Goal: Navigation & Orientation: Find specific page/section

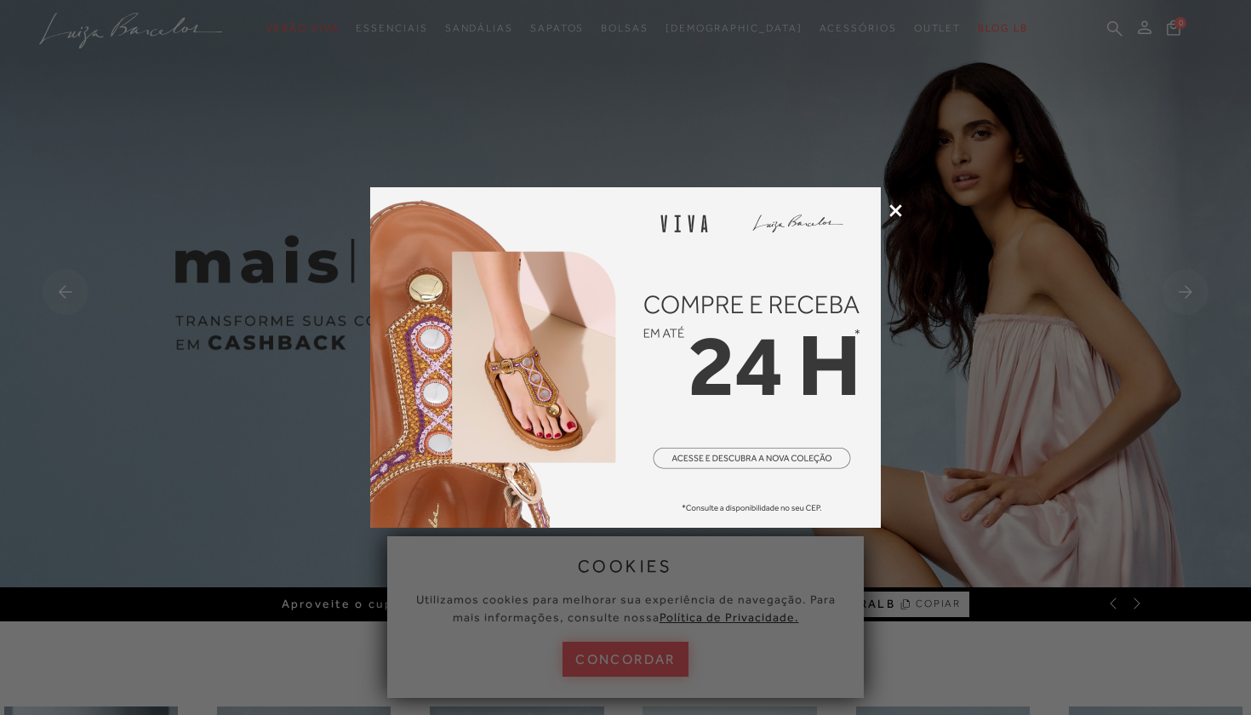
click at [895, 214] on icon at bounding box center [895, 210] width 13 height 13
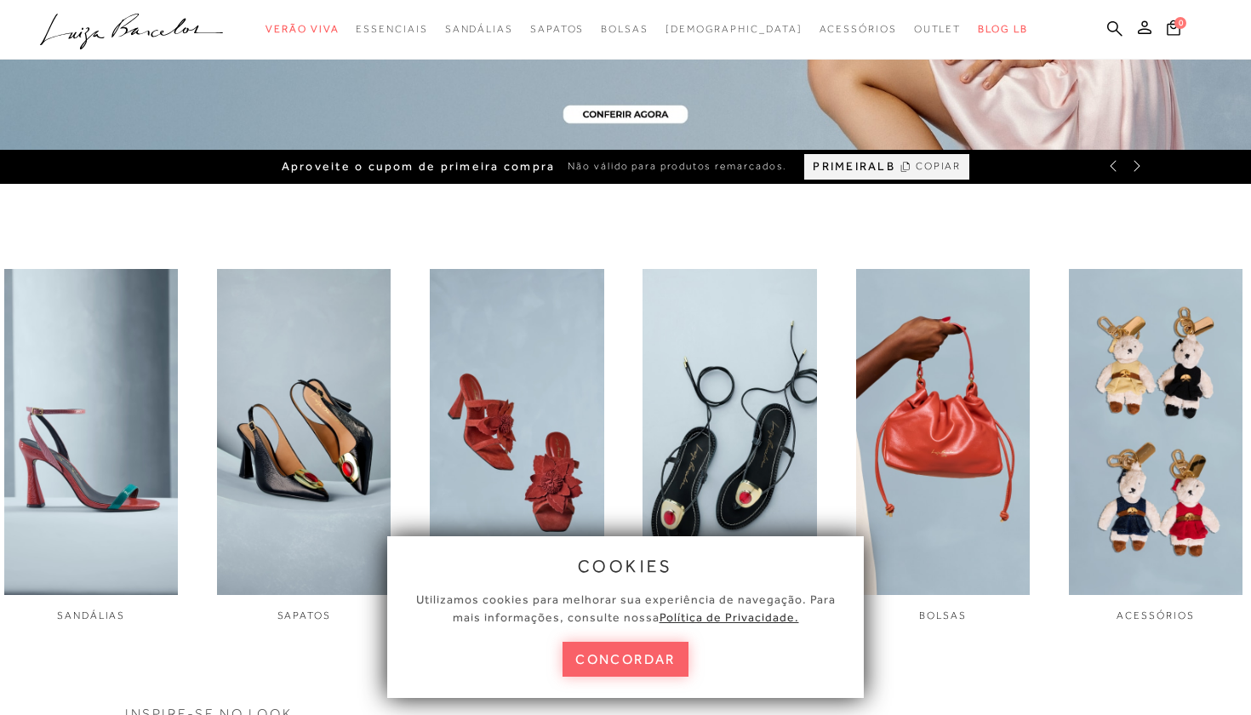
scroll to position [571, 0]
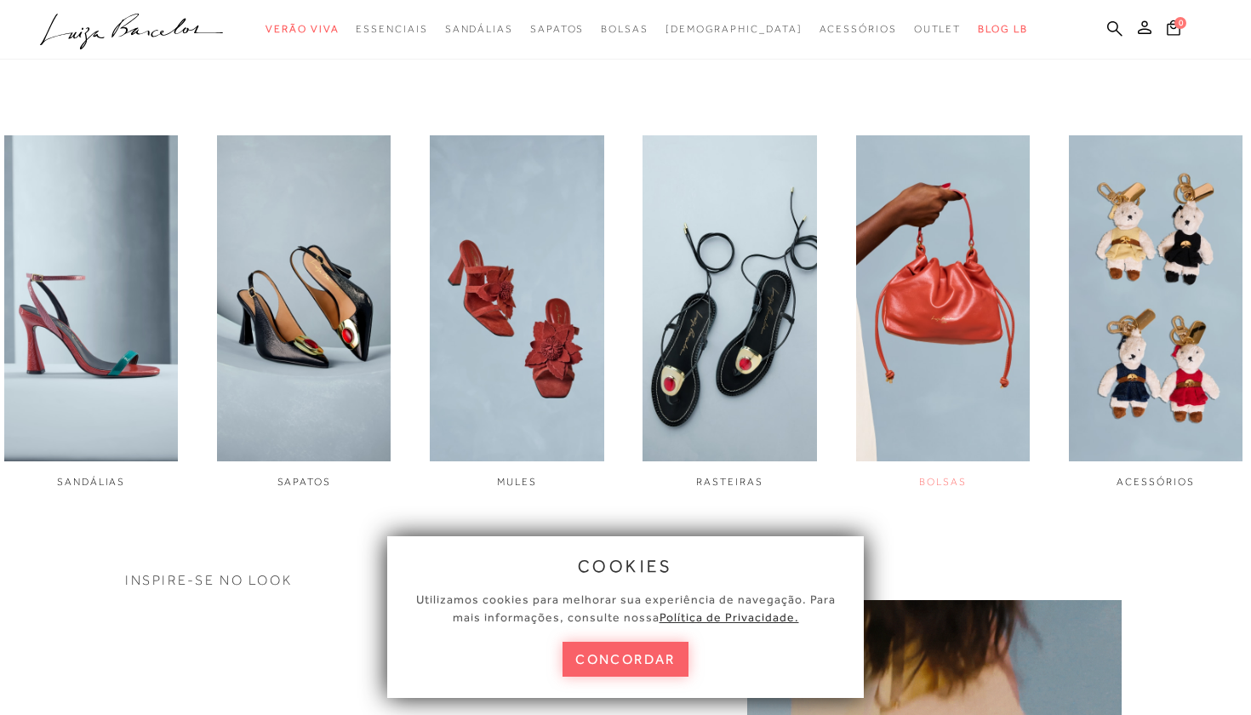
click at [938, 324] on img "5 / 6" at bounding box center [943, 298] width 174 height 326
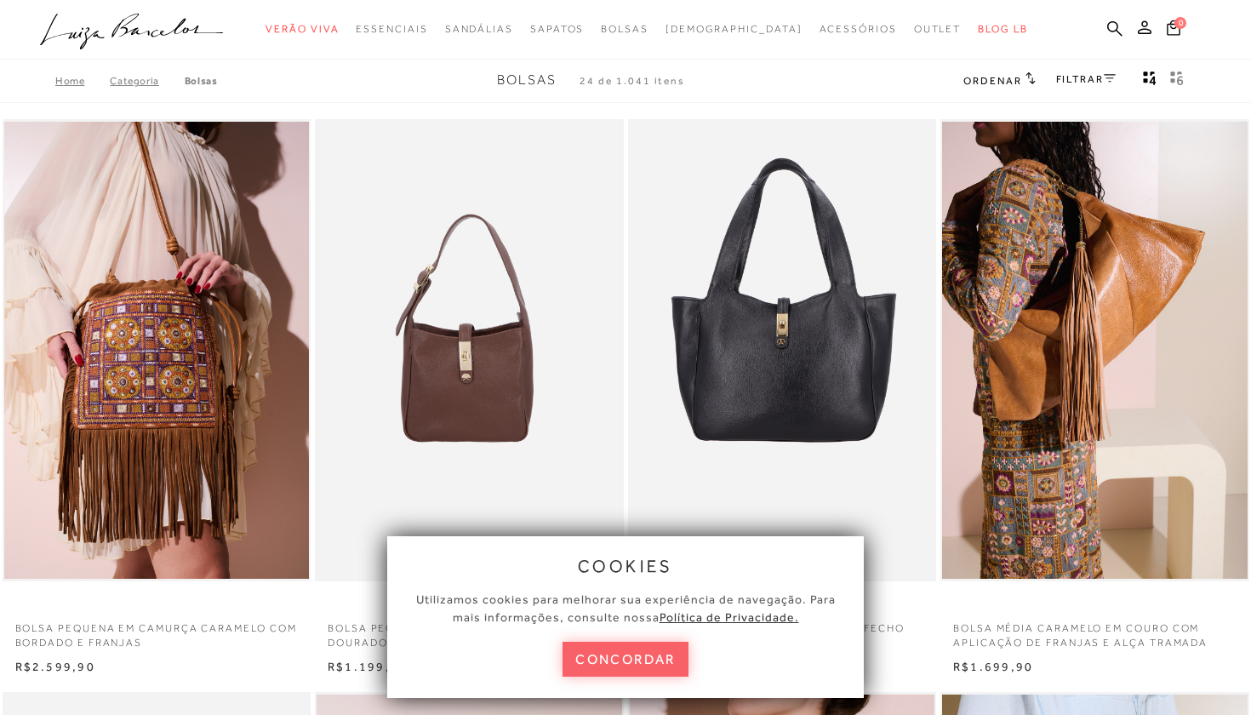
click at [665, 639] on div "cookies Utilizamos cookies para melhorar sua experiência de navegação. Para mai…" at bounding box center [625, 617] width 476 height 162
click at [660, 658] on button "concordar" at bounding box center [625, 658] width 126 height 35
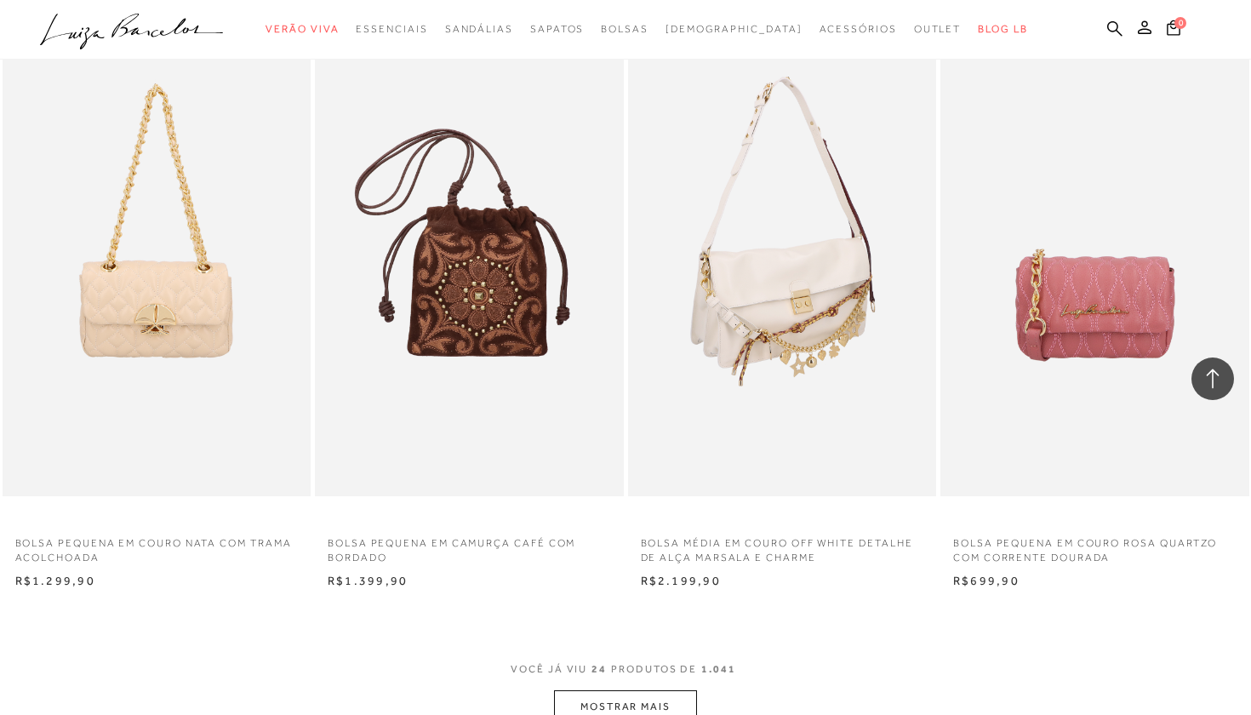
scroll to position [3004, 0]
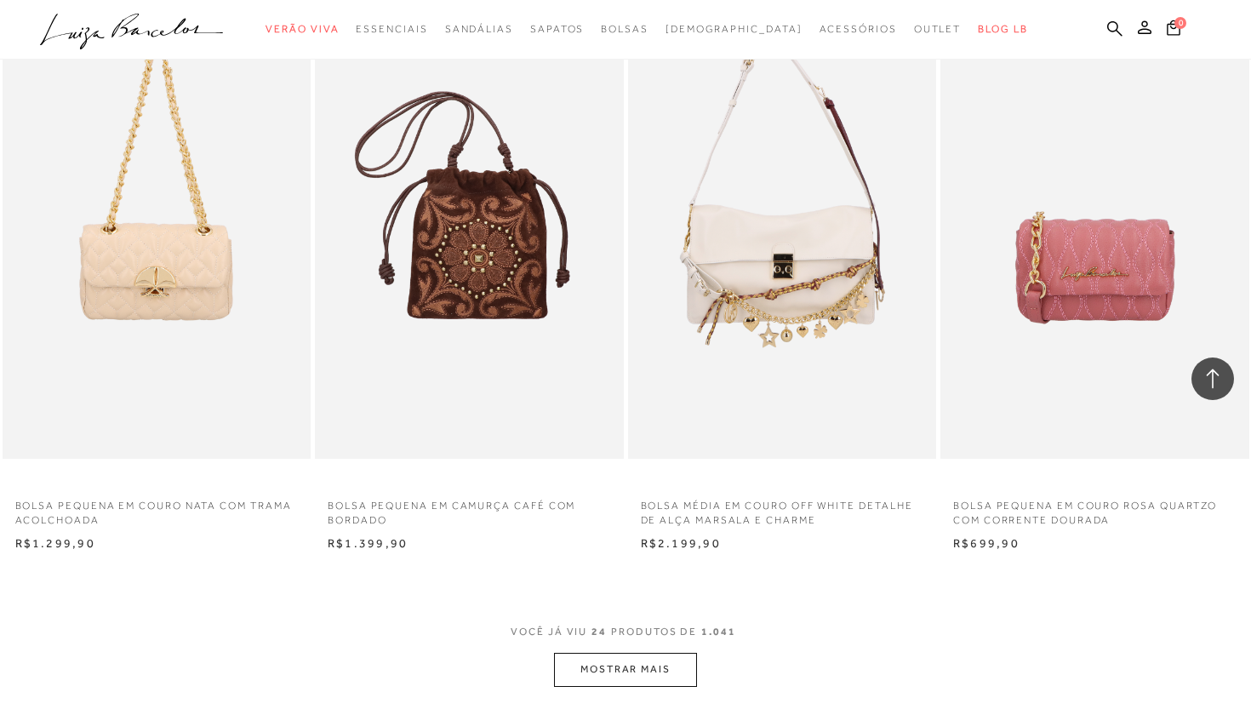
click at [611, 656] on button "MOSTRAR MAIS" at bounding box center [625, 669] width 143 height 33
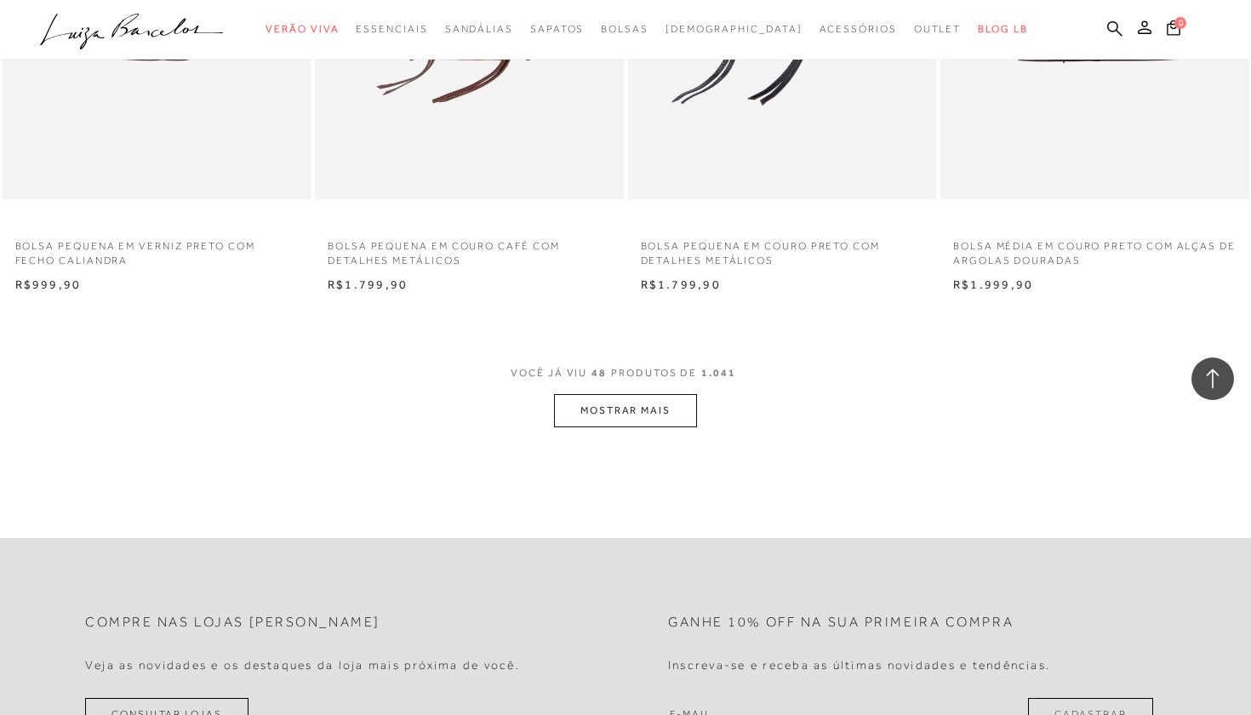
scroll to position [6759, 0]
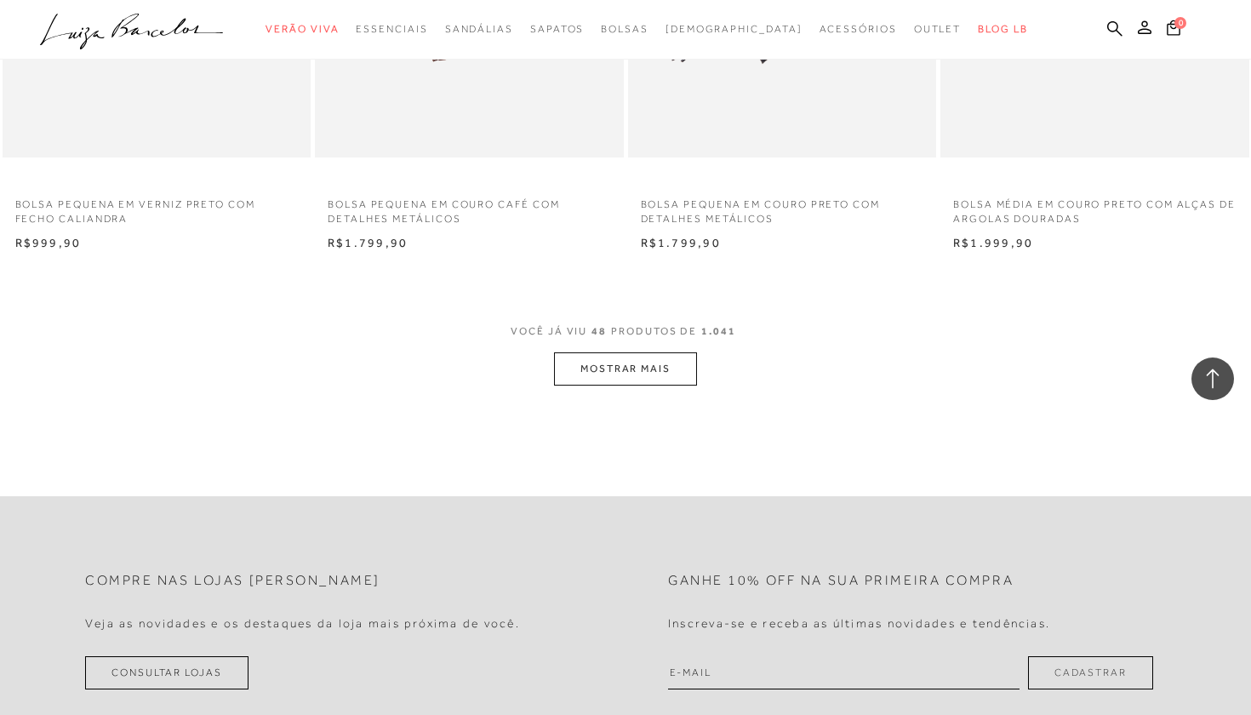
click at [664, 357] on button "MOSTRAR MAIS" at bounding box center [625, 368] width 143 height 33
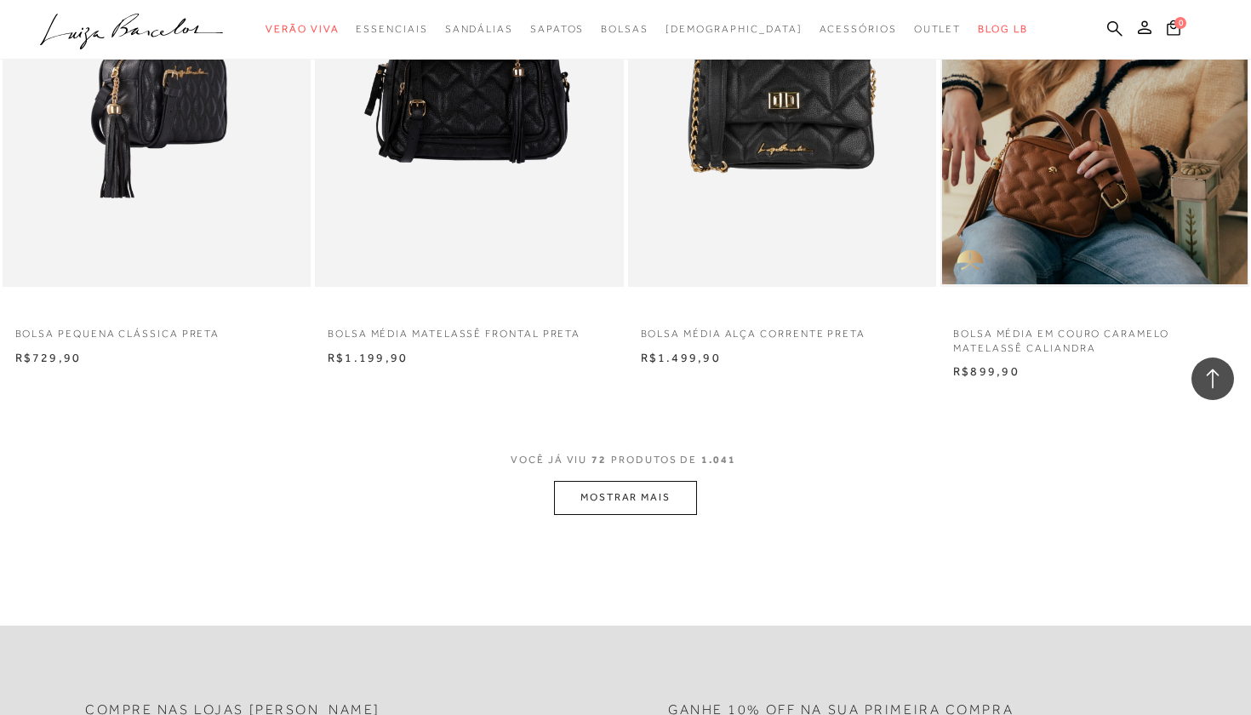
scroll to position [10177, 0]
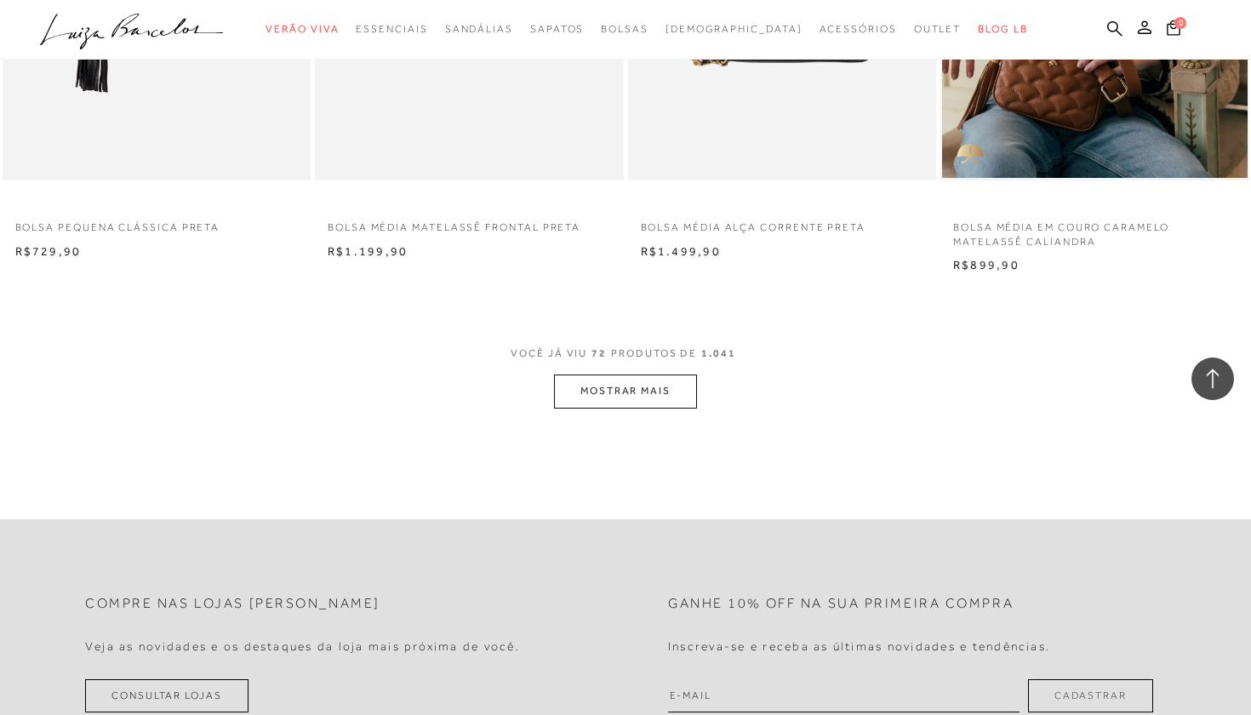
click at [556, 374] on button "MOSTRAR MAIS" at bounding box center [625, 390] width 143 height 33
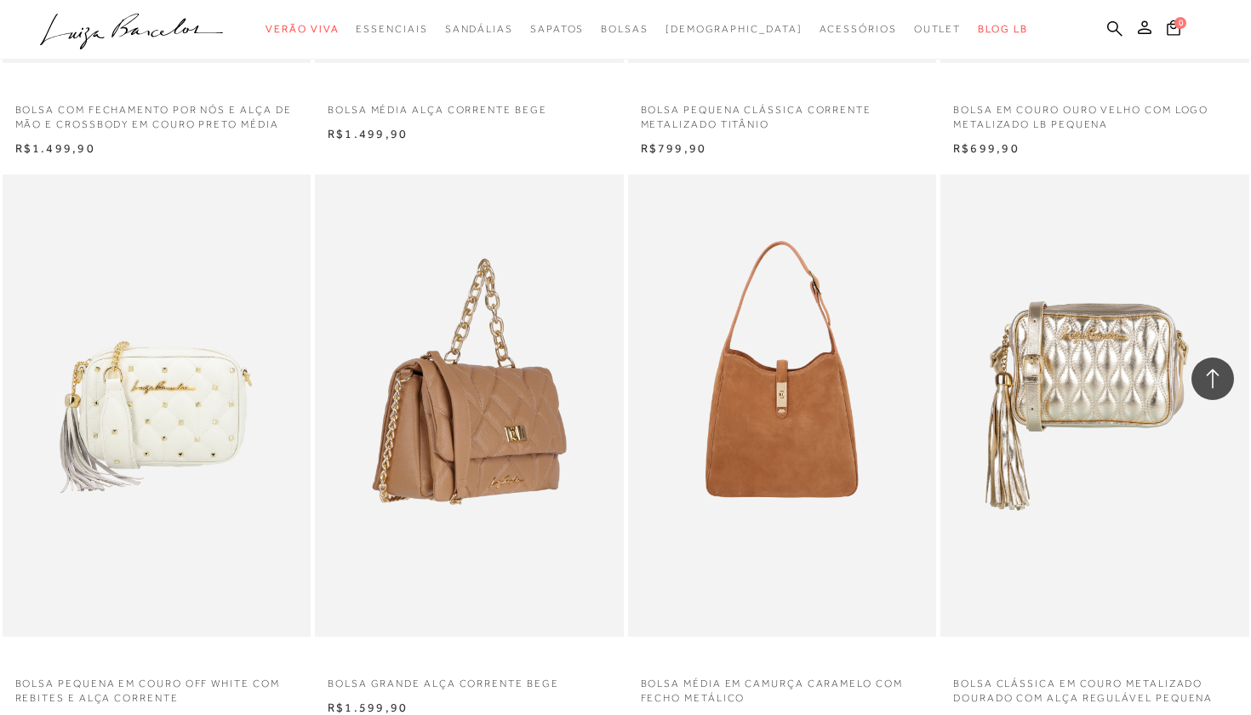
scroll to position [13556, 0]
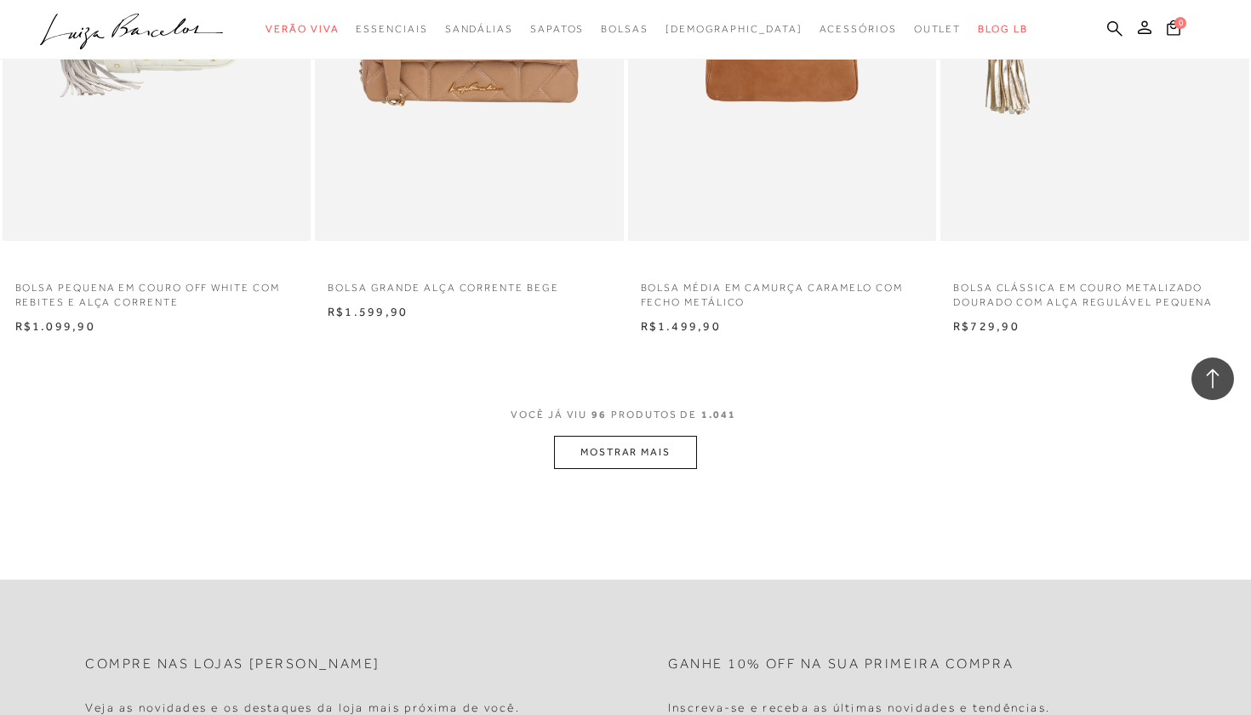
click at [602, 405] on span "VOCÊ JÁ VIU 96 PRODUTOS DE 1.041" at bounding box center [625, 420] width 230 height 31
click at [603, 436] on button "MOSTRAR MAIS" at bounding box center [625, 452] width 143 height 33
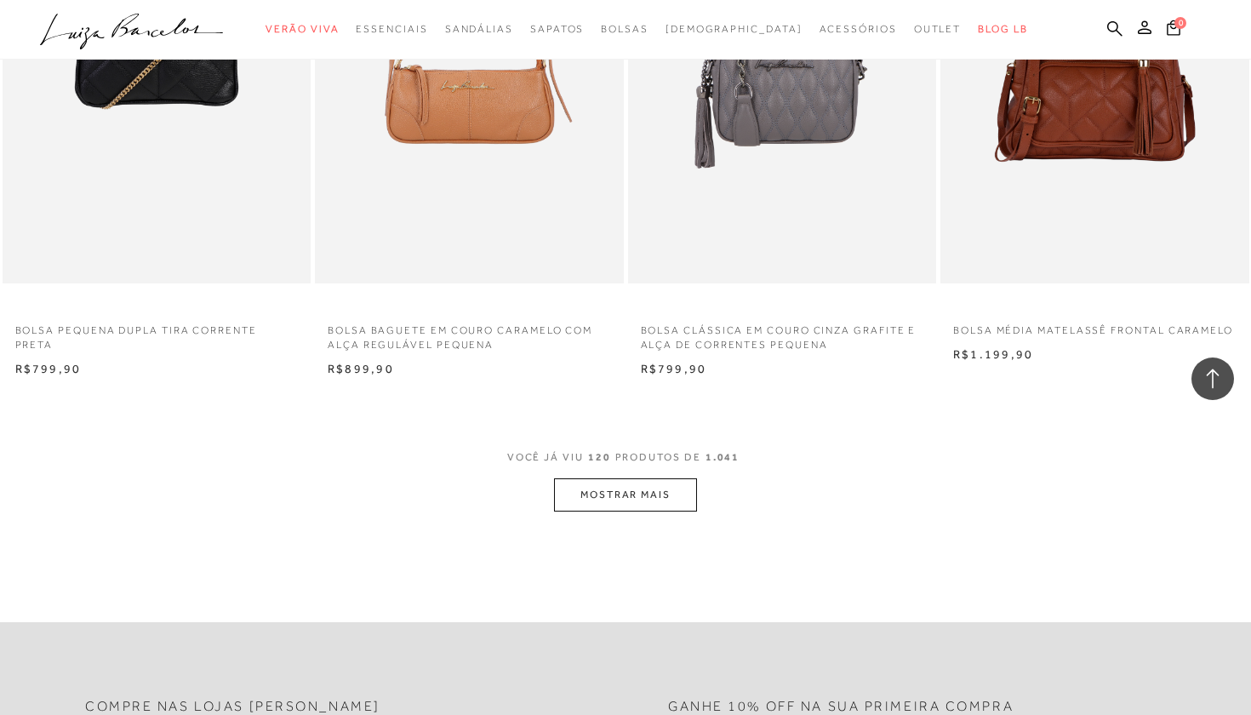
scroll to position [16957, 0]
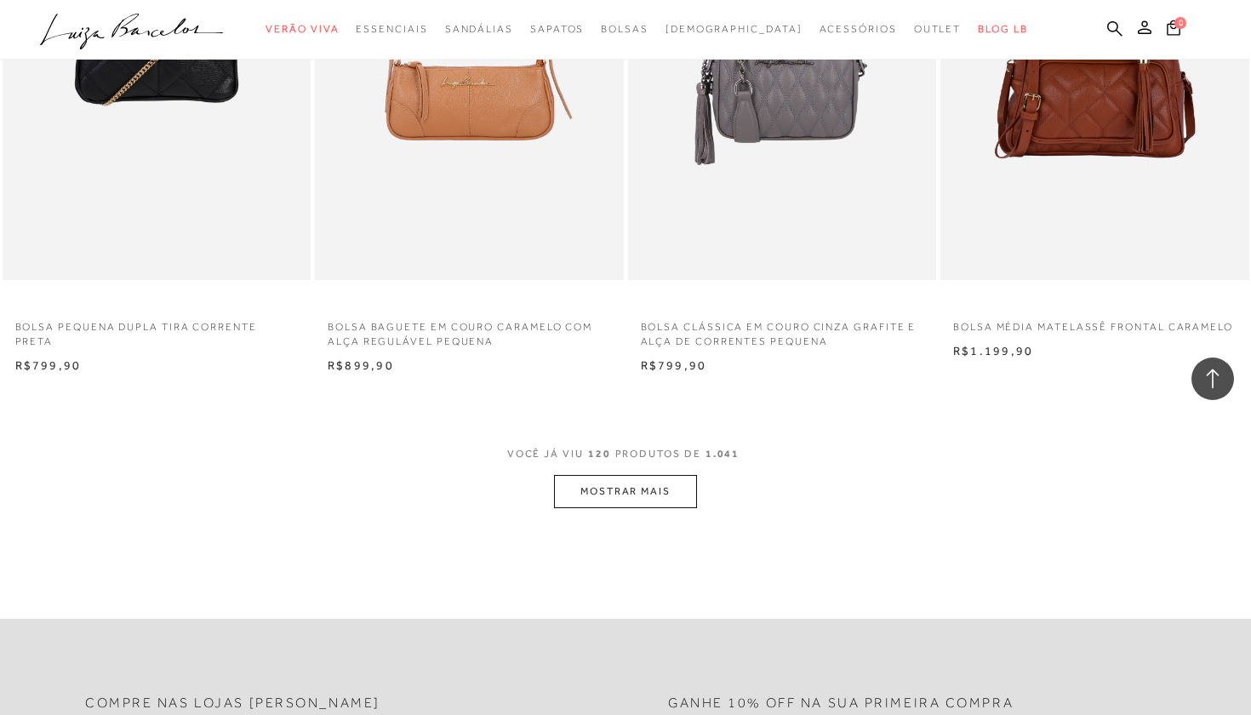
click at [680, 475] on button "MOSTRAR MAIS" at bounding box center [625, 491] width 143 height 33
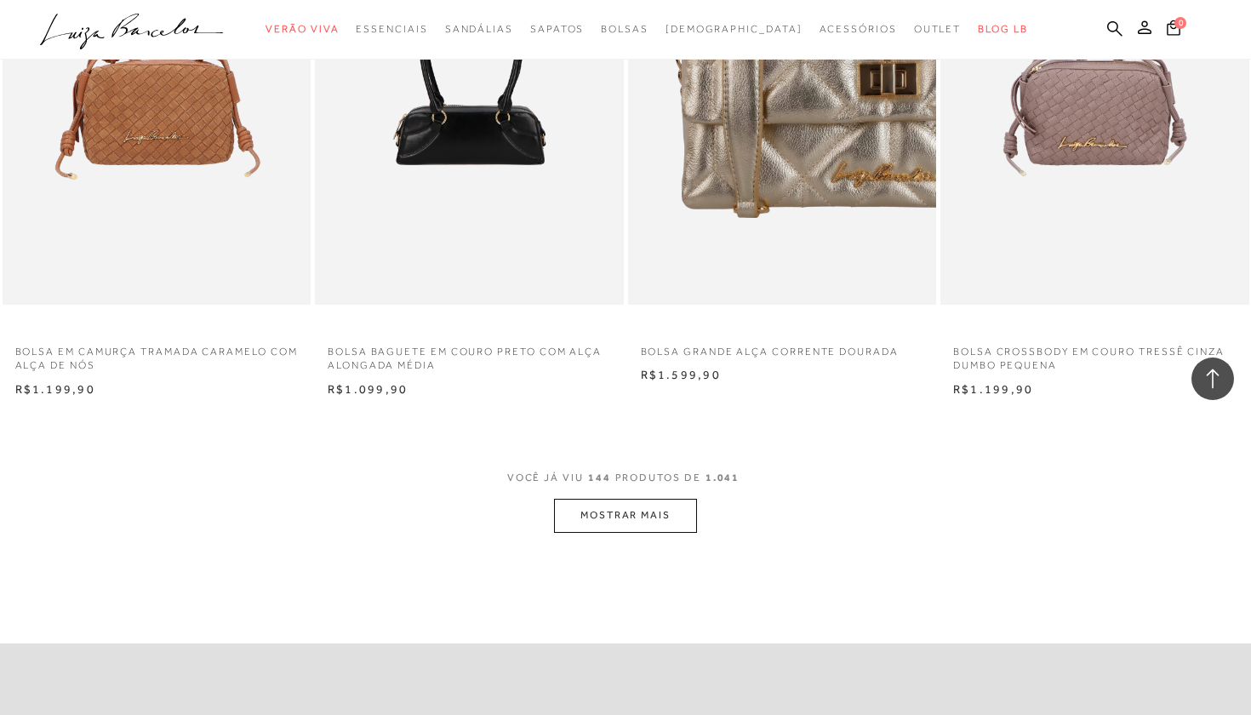
scroll to position [20453, 0]
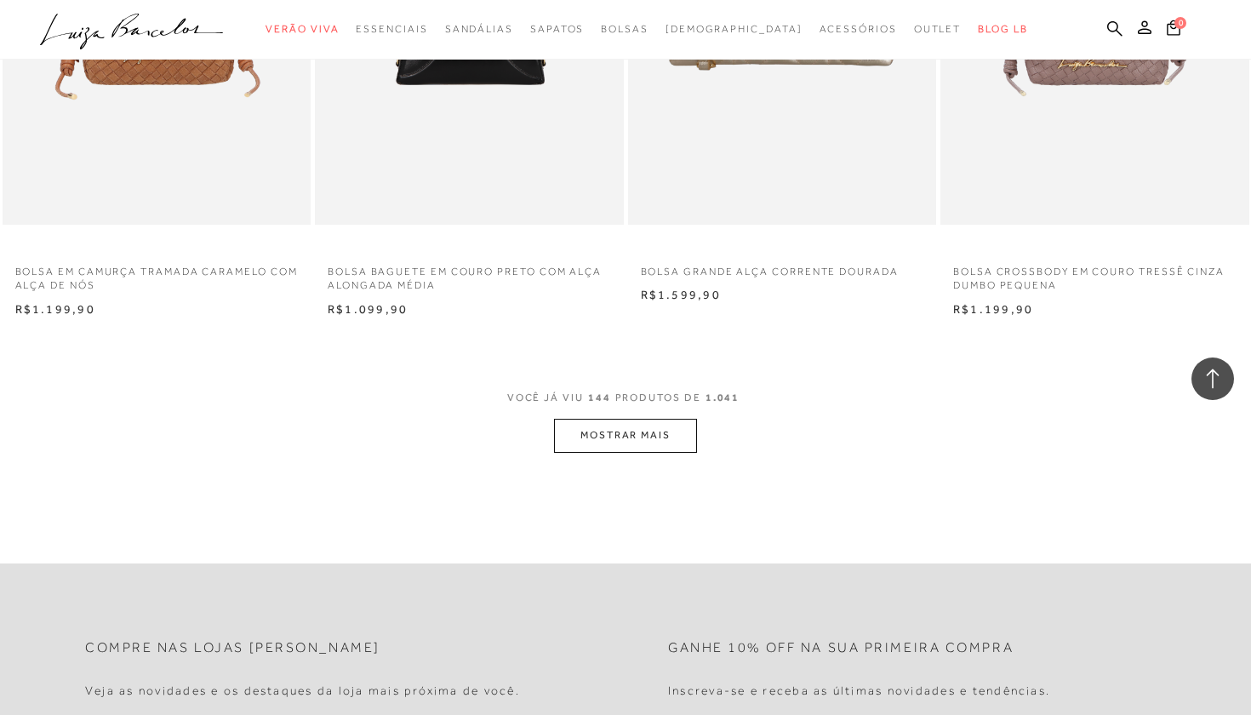
click at [676, 419] on button "MOSTRAR MAIS" at bounding box center [625, 435] width 143 height 33
